Goal: Task Accomplishment & Management: Complete application form

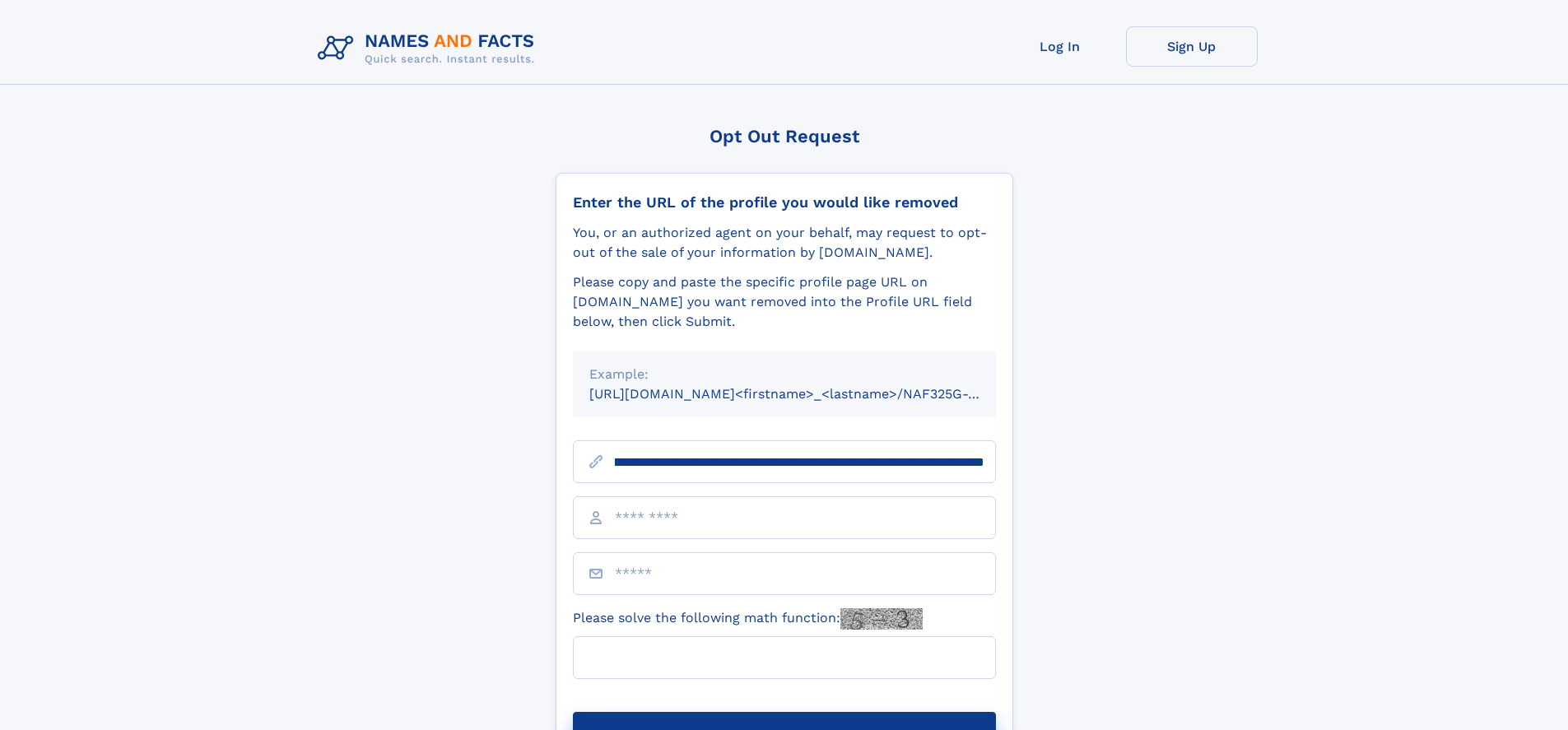
scroll to position [0, 179]
type input "**********"
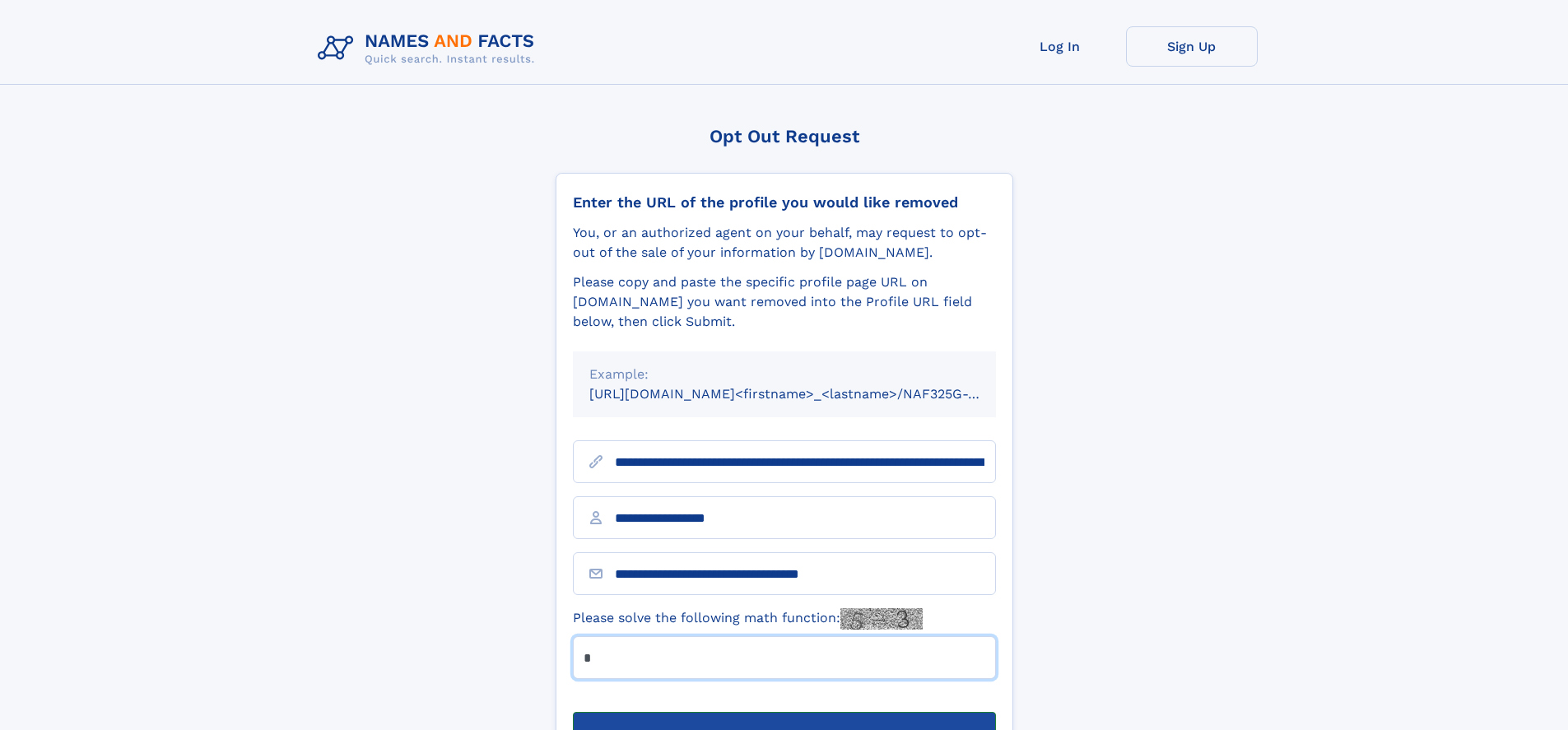
type input "*"
click at [784, 711] on button "Submit Opt Out Request" at bounding box center [784, 737] width 423 height 52
